Goal: Task Accomplishment & Management: Manage account settings

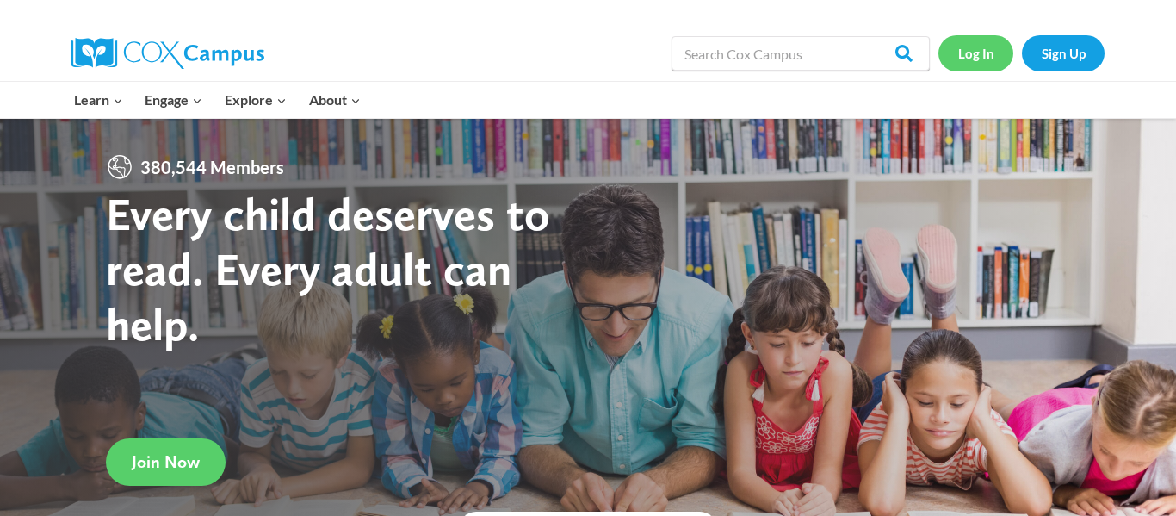
click at [979, 59] on link "Log In" at bounding box center [976, 52] width 75 height 35
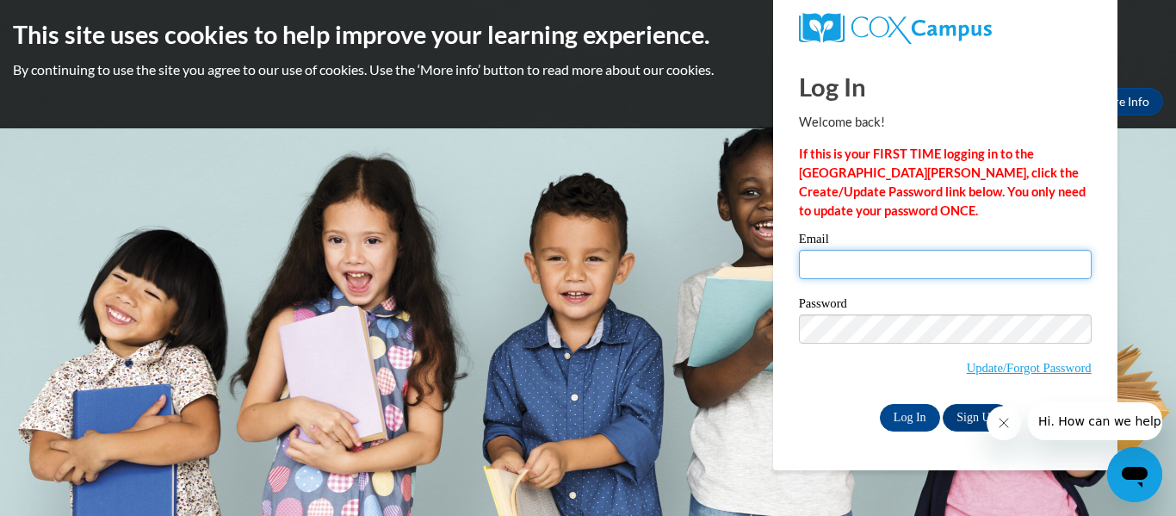
click at [861, 271] on input "Email" at bounding box center [945, 264] width 293 height 29
type input "[EMAIL_ADDRESS][DOMAIN_NAME]"
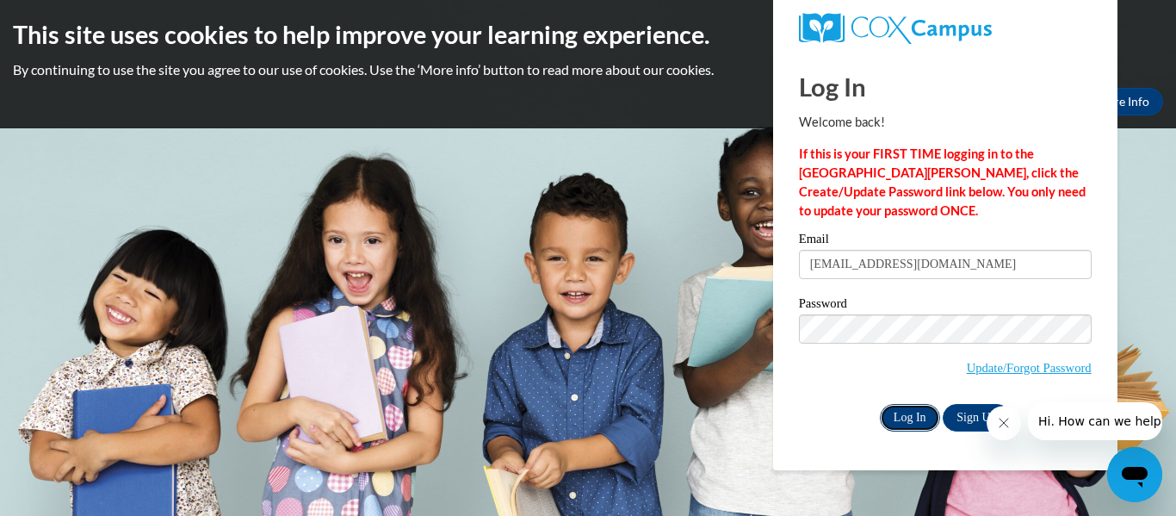
click at [910, 412] on input "Log In" at bounding box center [910, 418] width 60 height 28
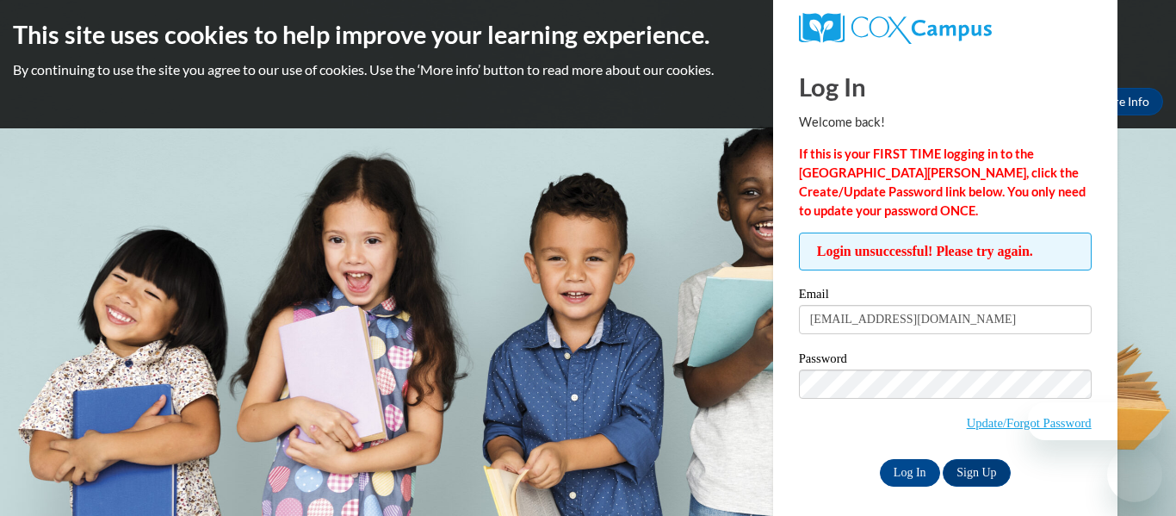
click at [1022, 425] on div at bounding box center [1075, 421] width 176 height 38
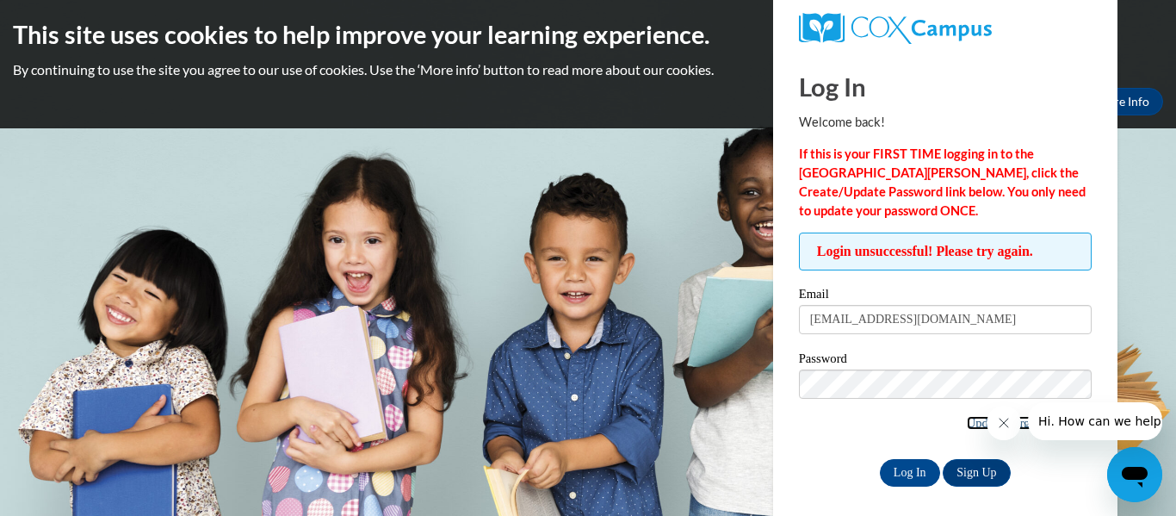
click at [967, 423] on link "Update/Forgot Password" at bounding box center [1029, 423] width 125 height 14
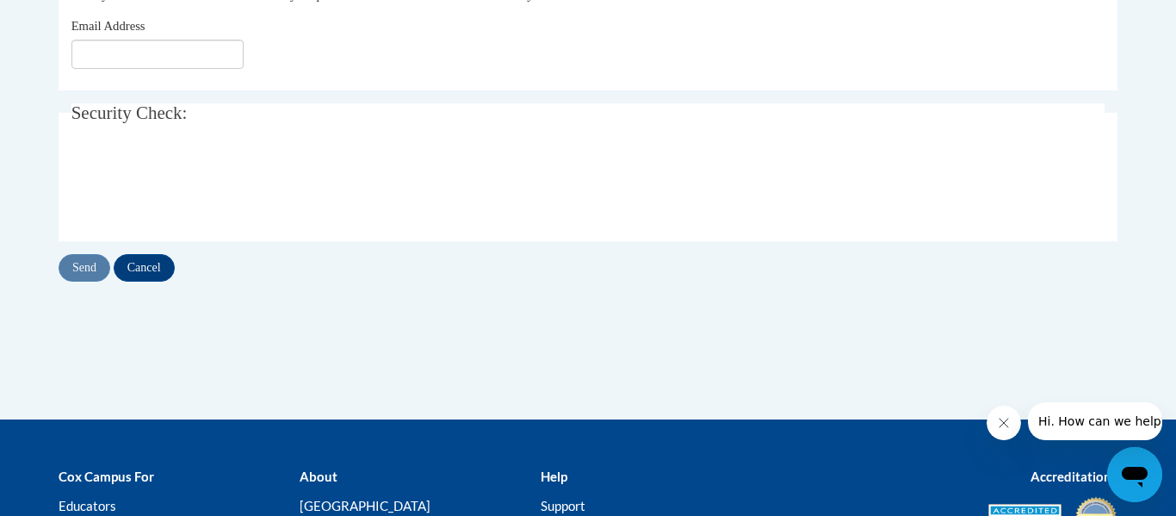
scroll to position [425, 0]
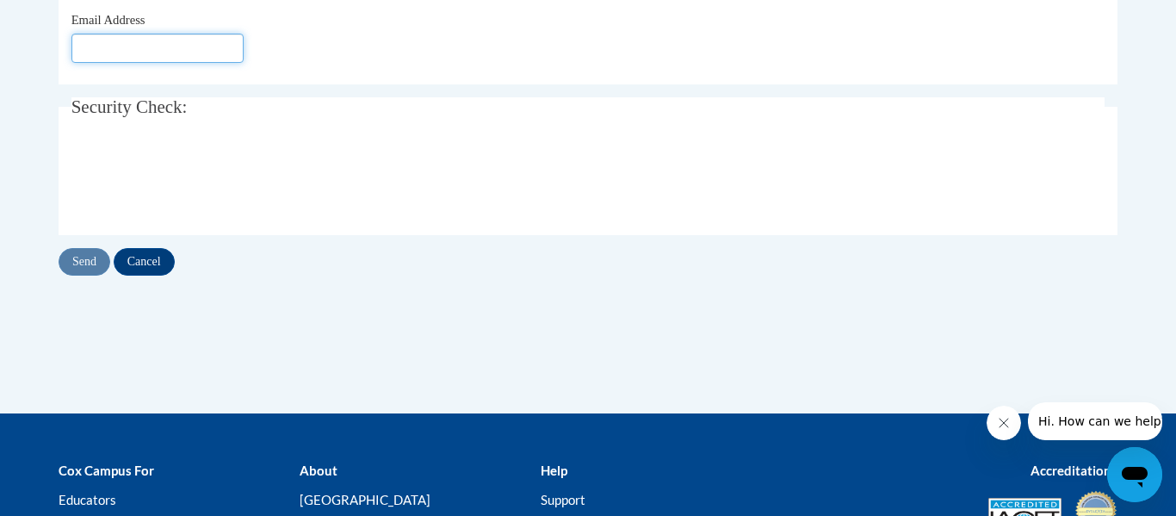
click at [89, 42] on input "Email Address" at bounding box center [157, 48] width 172 height 29
type input "[EMAIL_ADDRESS][DOMAIN_NAME]"
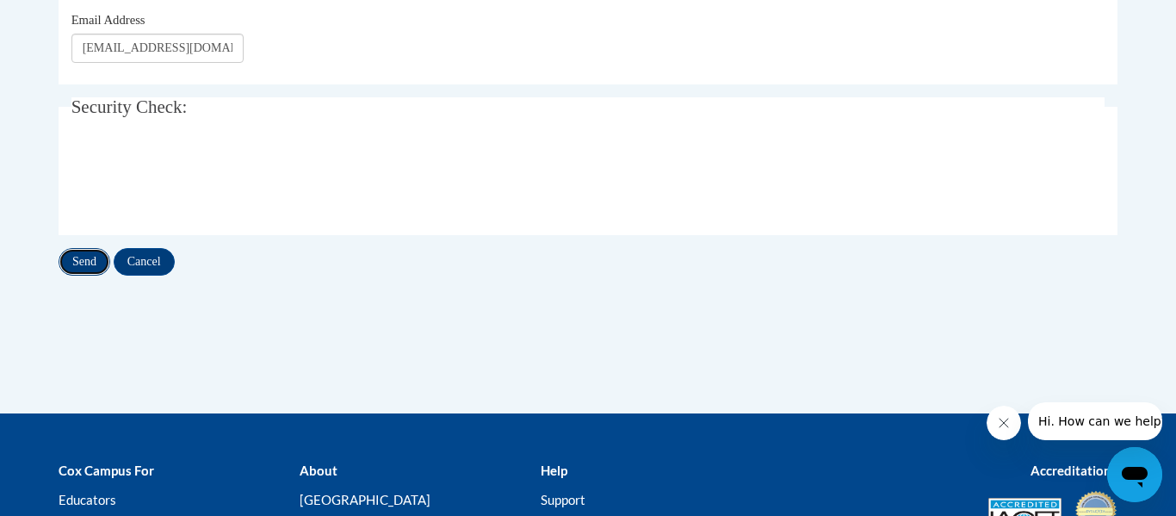
click at [77, 254] on input "Send" at bounding box center [85, 262] width 52 height 28
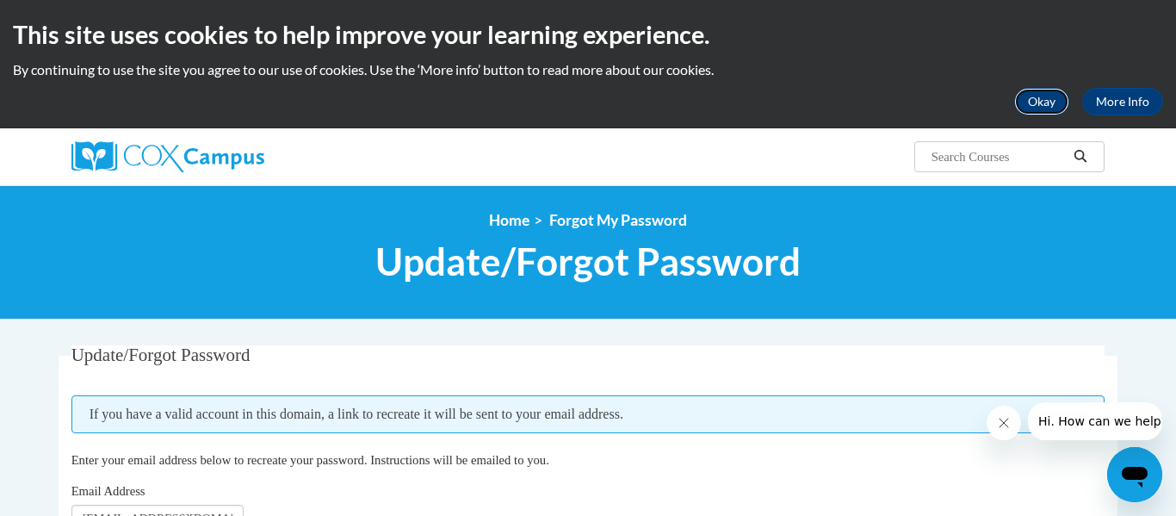
click at [1041, 99] on button "Okay" at bounding box center [1041, 102] width 55 height 28
